Goal: Transaction & Acquisition: Purchase product/service

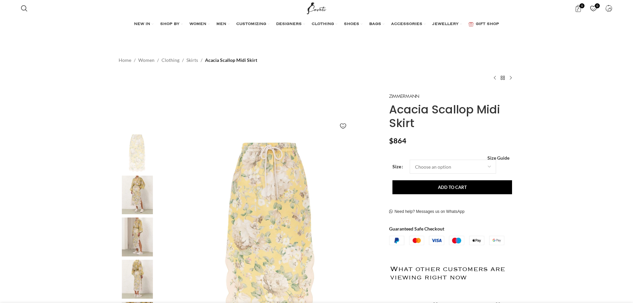
scroll to position [0, 140]
click at [144, 188] on img at bounding box center [137, 194] width 41 height 39
click at [134, 185] on img at bounding box center [137, 194] width 41 height 39
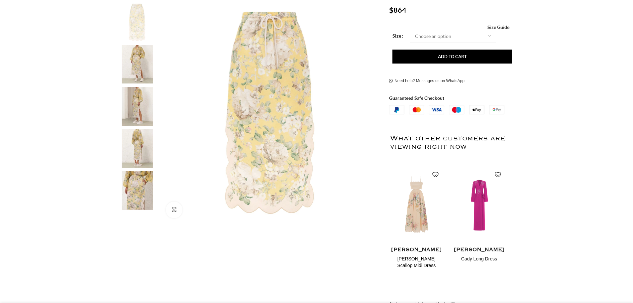
scroll to position [133, 0]
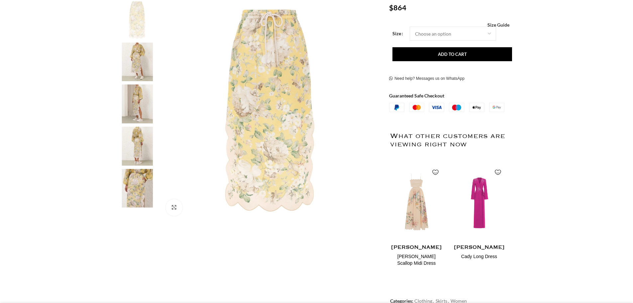
click at [132, 57] on img at bounding box center [137, 62] width 41 height 39
click at [133, 102] on img at bounding box center [137, 103] width 41 height 39
click at [263, 108] on img at bounding box center [271, 110] width 220 height 220
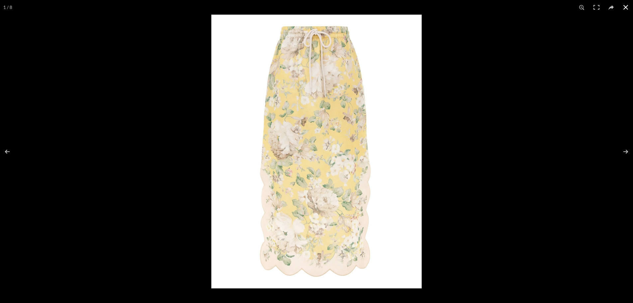
scroll to position [0, 350]
click at [626, 153] on button at bounding box center [621, 151] width 23 height 33
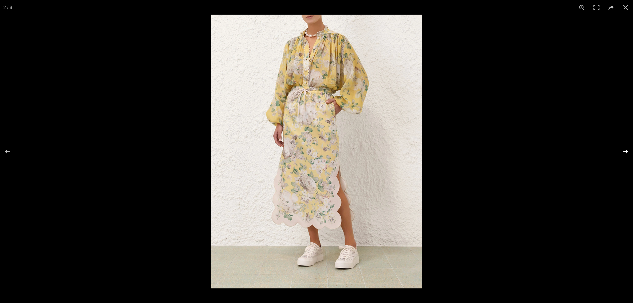
click at [627, 149] on button at bounding box center [621, 151] width 23 height 33
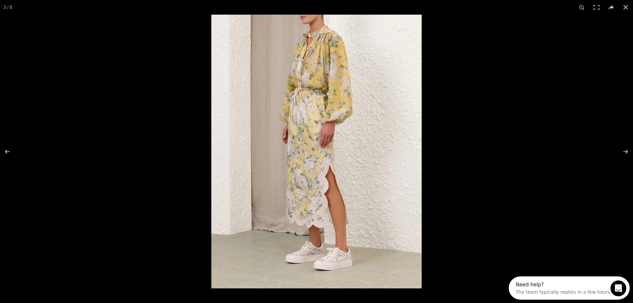
scroll to position [0, 0]
click at [625, 153] on button at bounding box center [621, 151] width 23 height 33
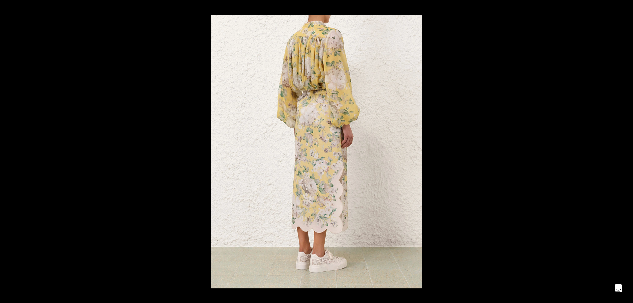
scroll to position [0, 629]
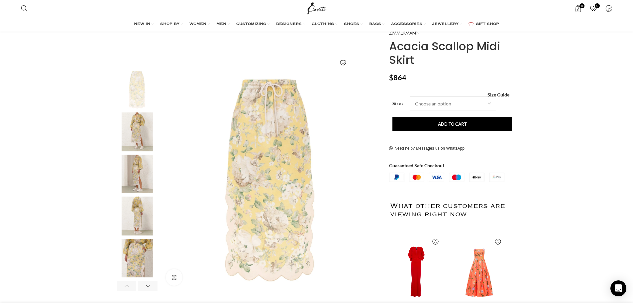
scroll to position [133, 0]
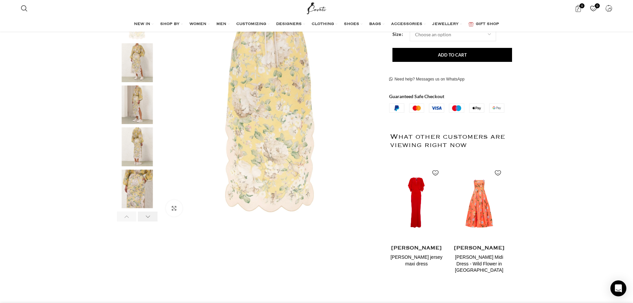
click at [149, 219] on div "Next slide" at bounding box center [148, 216] width 20 height 10
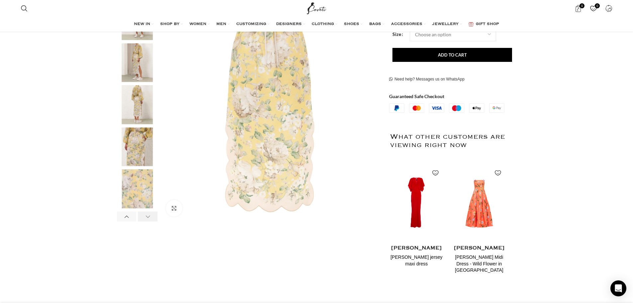
click at [149, 219] on div "Next slide" at bounding box center [148, 216] width 20 height 10
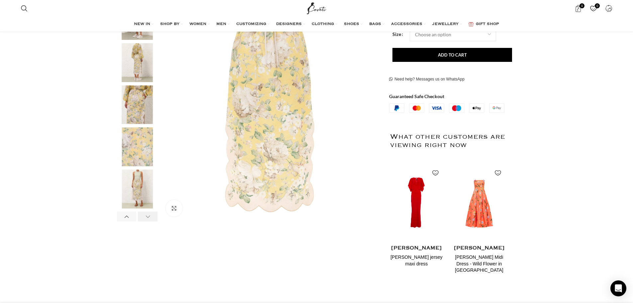
click at [149, 219] on div "Next slide" at bounding box center [148, 216] width 20 height 10
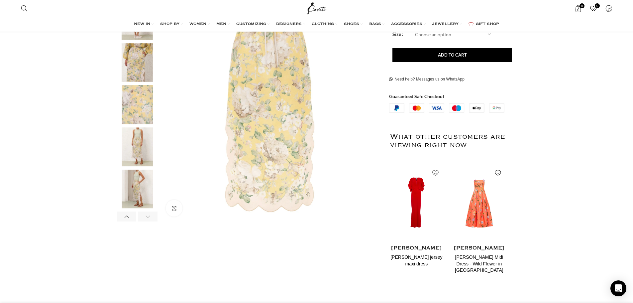
click at [129, 144] on img "7 / 8" at bounding box center [137, 146] width 41 height 39
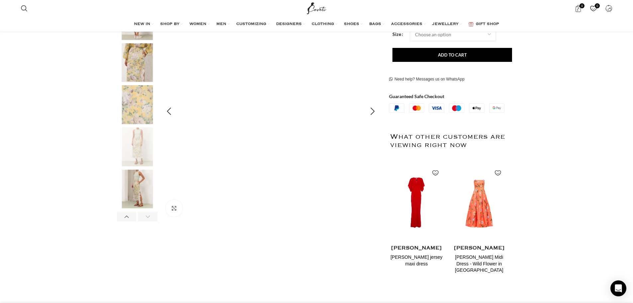
click at [292, 90] on img "7 / 8" at bounding box center [270, 111] width 220 height 220
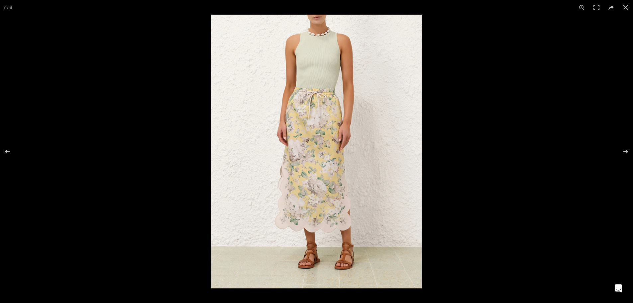
scroll to position [0, 140]
click at [626, 151] on button at bounding box center [621, 151] width 23 height 33
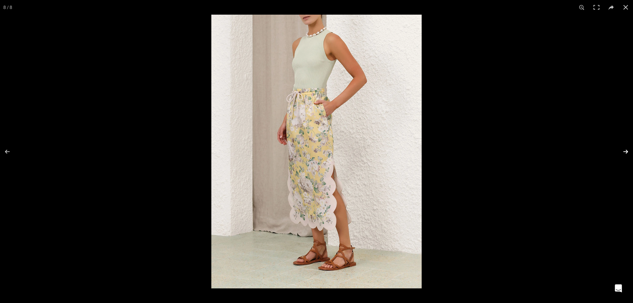
click at [626, 149] on button at bounding box center [621, 151] width 23 height 33
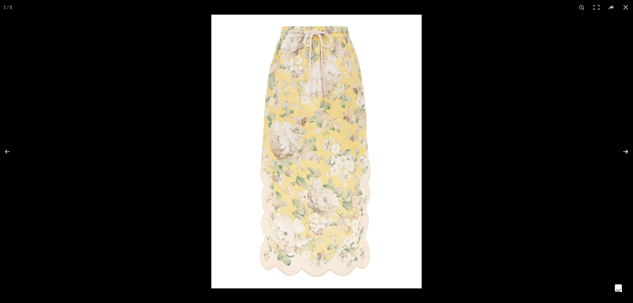
click at [626, 149] on button at bounding box center [621, 151] width 23 height 33
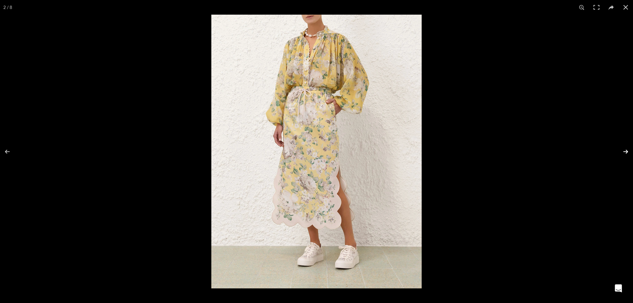
click at [626, 149] on button at bounding box center [621, 151] width 23 height 33
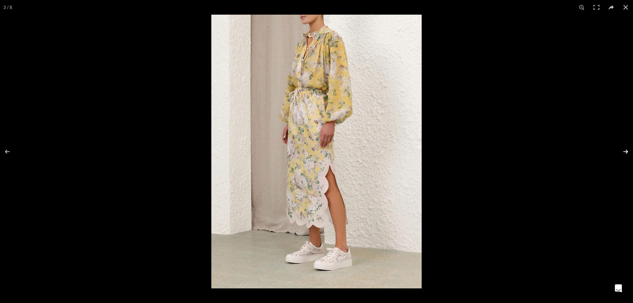
click at [626, 149] on button at bounding box center [621, 151] width 23 height 33
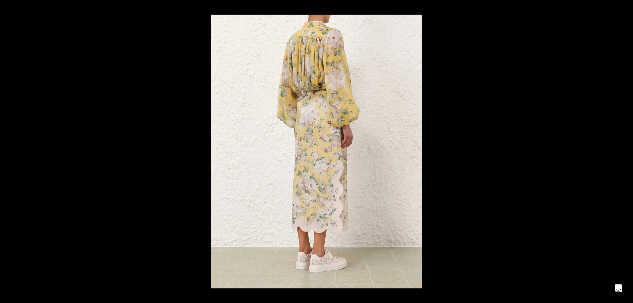
scroll to position [0, 210]
